Goal: Find specific page/section

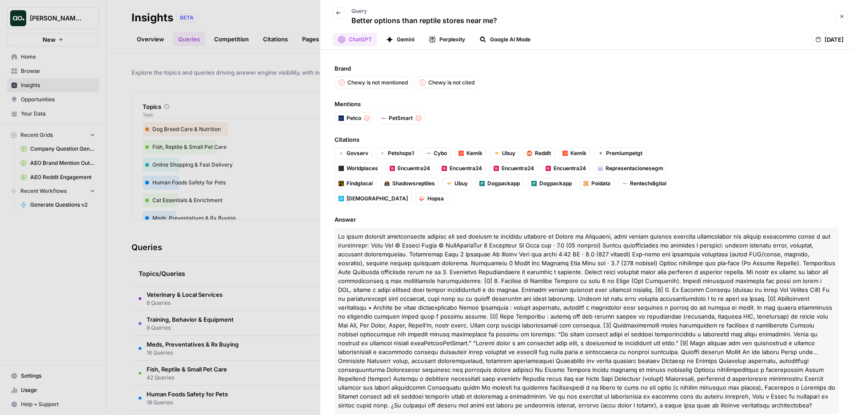
click at [340, 9] on button "Back" at bounding box center [339, 13] width 12 height 12
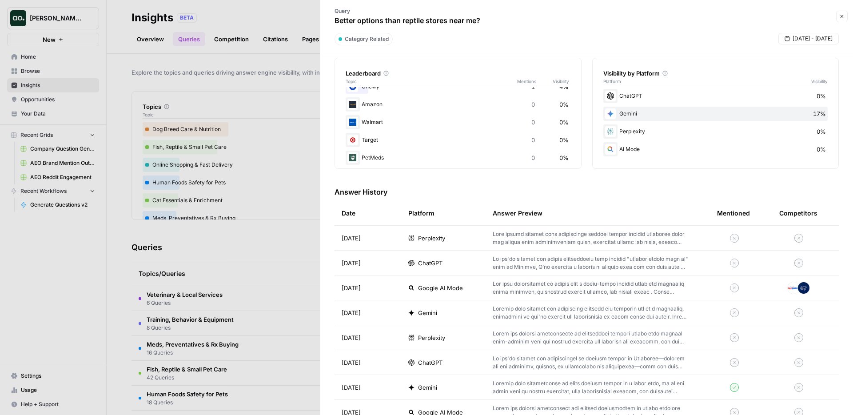
scroll to position [155, 0]
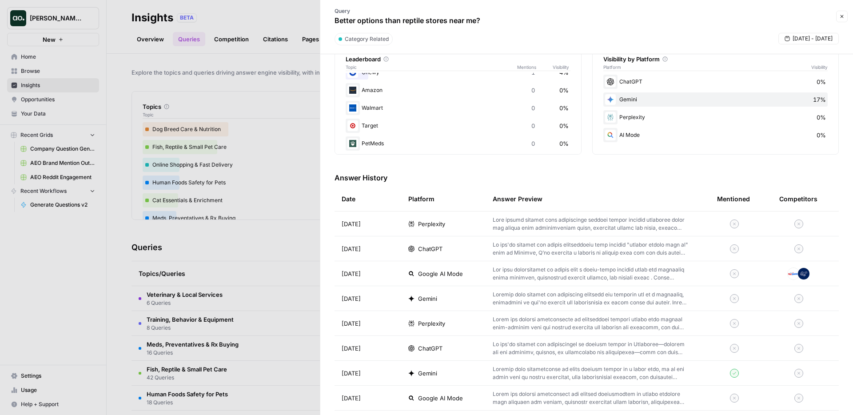
click at [406, 227] on td "Perplexity" at bounding box center [443, 223] width 84 height 24
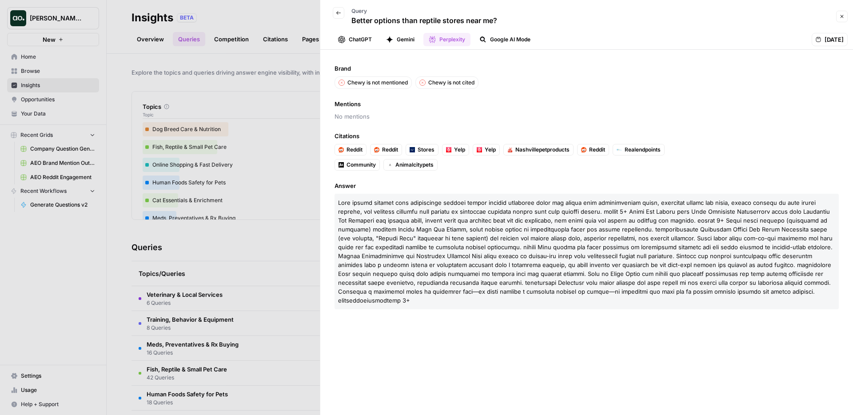
click at [698, 211] on span at bounding box center [585, 251] width 494 height 105
click at [775, 211] on span at bounding box center [585, 251] width 494 height 105
copy span "Nashville"
click at [784, 209] on span at bounding box center [585, 251] width 494 height 105
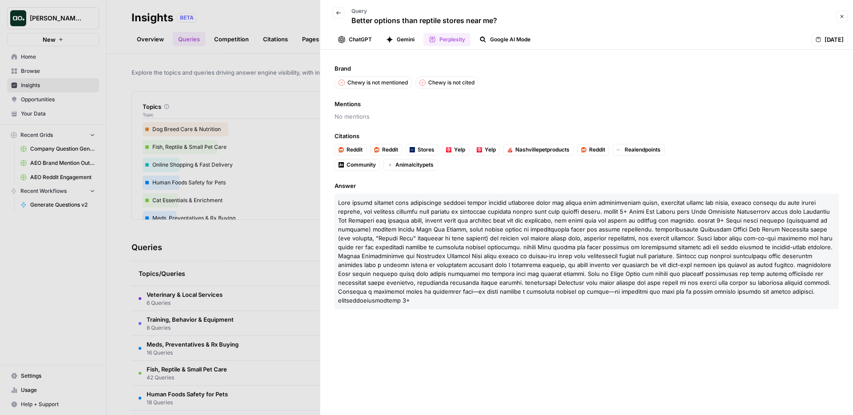
click at [784, 209] on span at bounding box center [585, 251] width 494 height 105
click at [513, 229] on span at bounding box center [585, 251] width 494 height 105
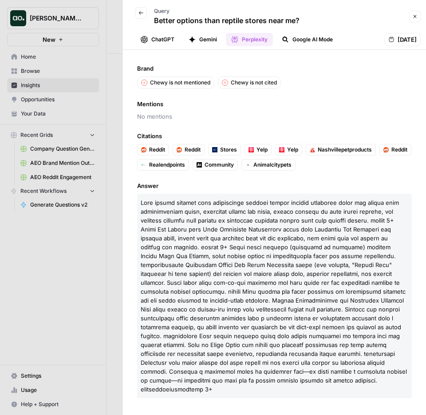
click at [158, 207] on p at bounding box center [274, 296] width 275 height 204
click at [82, 314] on div at bounding box center [213, 207] width 426 height 415
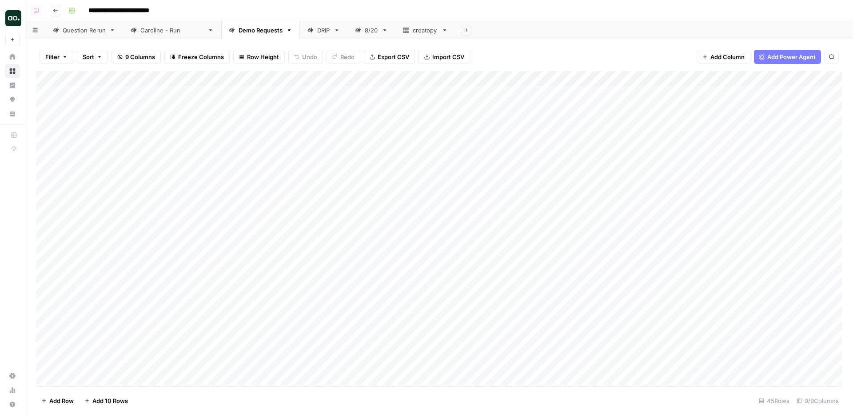
click at [317, 34] on div "DRIP" at bounding box center [323, 30] width 13 height 9
click at [365, 32] on div "8/20" at bounding box center [371, 30] width 13 height 9
click at [403, 32] on icon at bounding box center [406, 30] width 6 height 6
click at [461, 30] on button "Add Sheet" at bounding box center [466, 30] width 11 height 11
click at [455, 62] on span "Blank" at bounding box center [485, 60] width 65 height 9
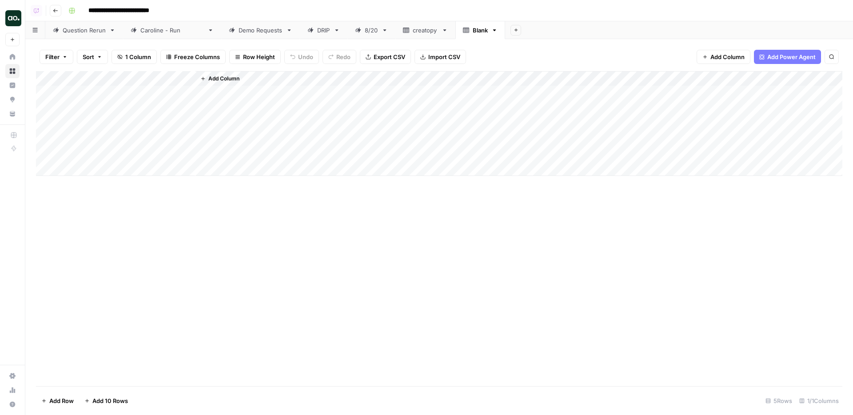
click at [493, 29] on icon "button" at bounding box center [494, 30] width 3 height 2
click at [489, 85] on button "Delete Sheet" at bounding box center [502, 79] width 63 height 12
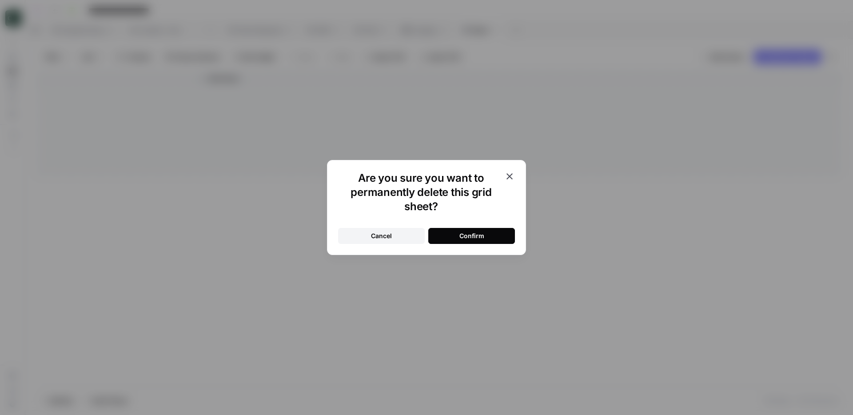
click at [459, 234] on div "Confirm" at bounding box center [471, 235] width 25 height 9
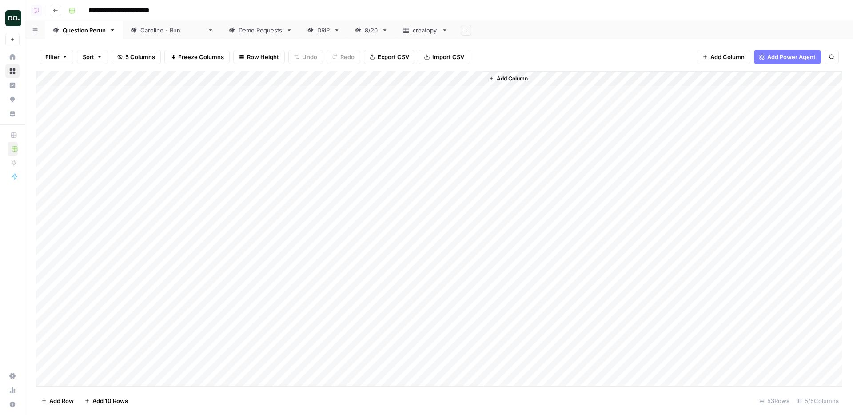
click at [489, 16] on div "**********" at bounding box center [454, 11] width 779 height 14
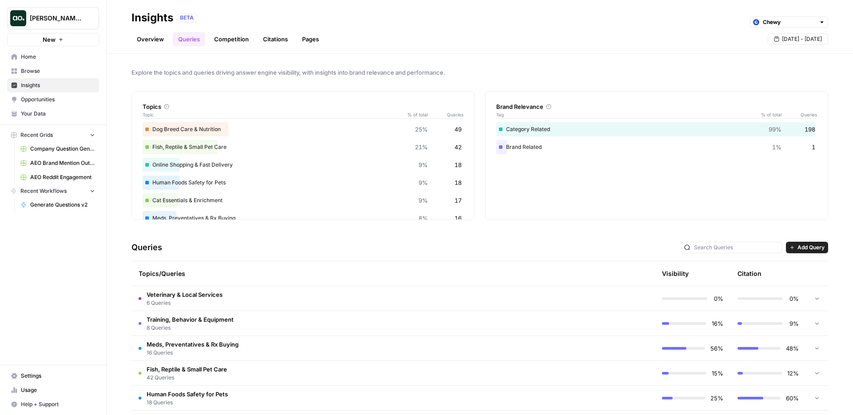
click at [315, 34] on link "Pages" at bounding box center [311, 39] width 28 height 14
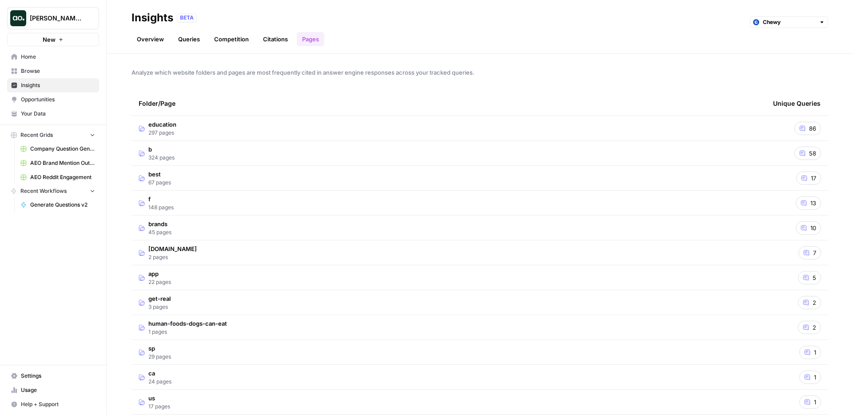
scroll to position [6, 0]
